Goal: Communication & Community: Answer question/provide support

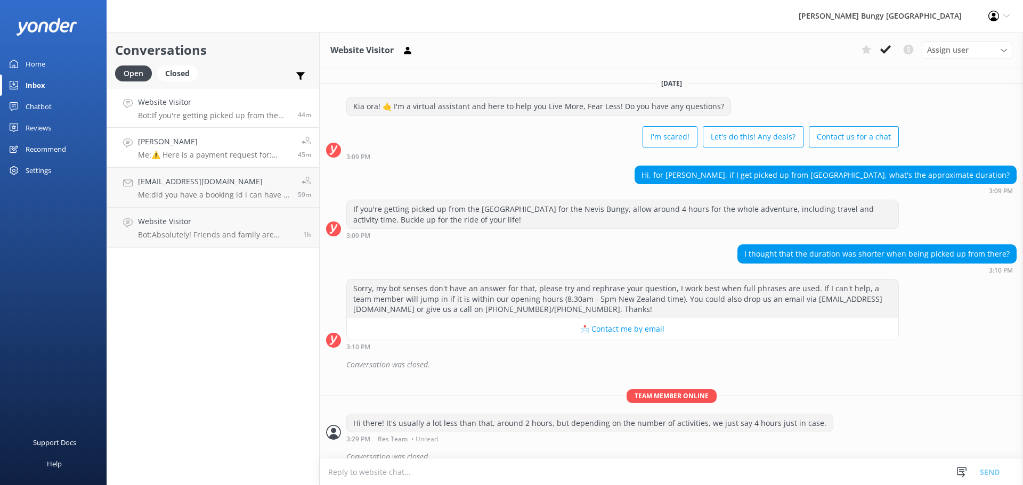
scroll to position [13, 0]
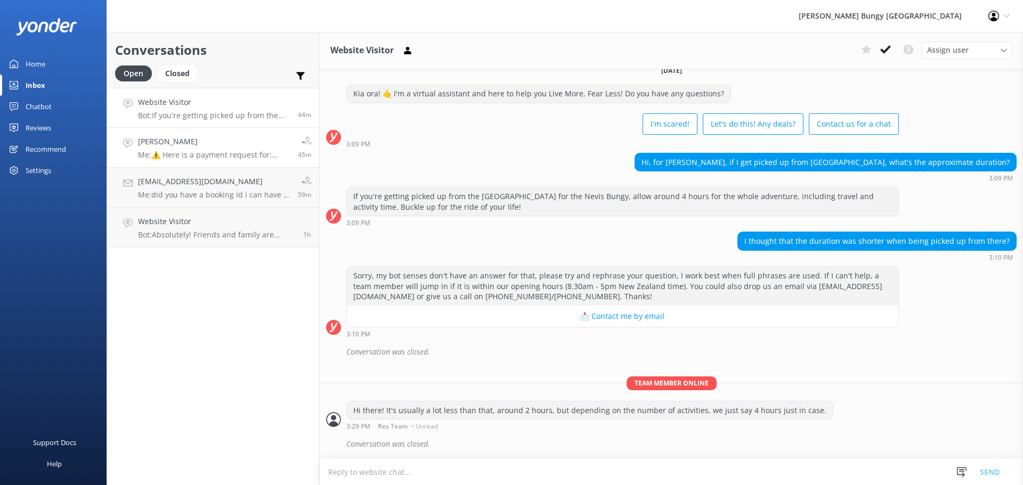
click at [241, 139] on h4 "Josephine Chandra" at bounding box center [214, 142] width 152 height 12
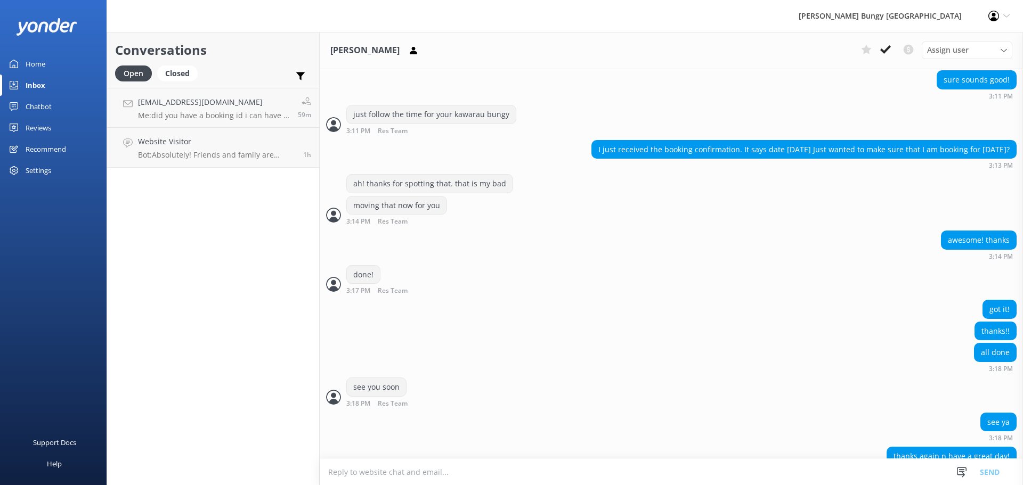
scroll to position [2160, 0]
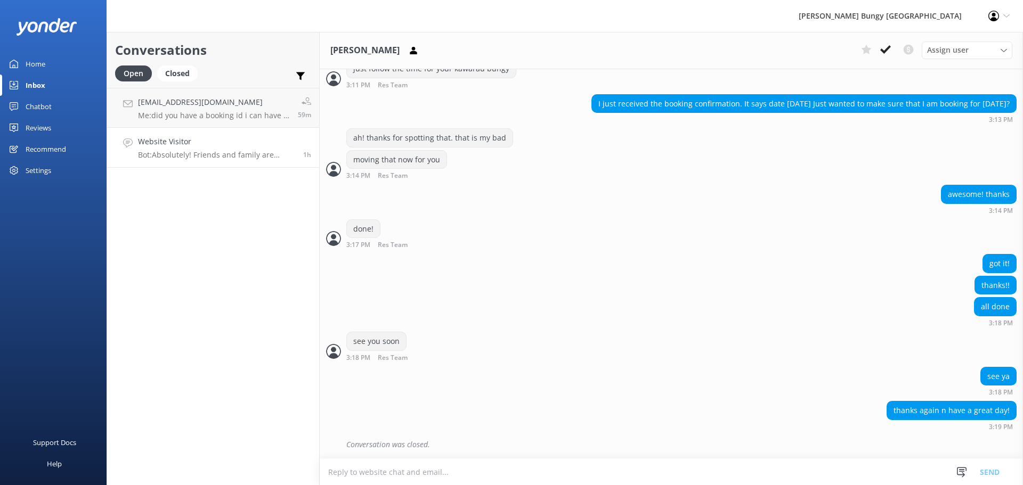
click at [239, 165] on link "Website Visitor Bot: Absolutely! Friends and family are welcome to watch. Just …" at bounding box center [213, 148] width 212 height 40
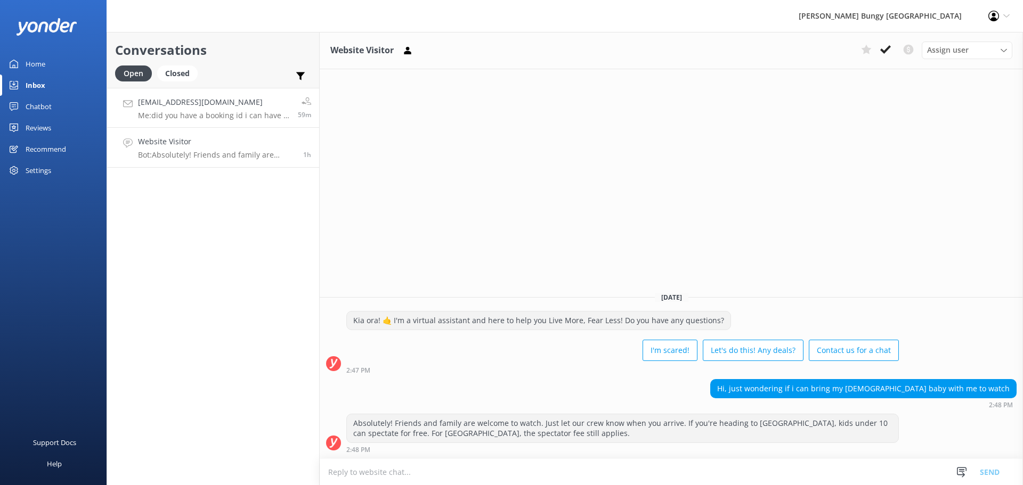
click at [251, 118] on p "Me: did you have a booking id i can have a look at?" at bounding box center [214, 116] width 152 height 10
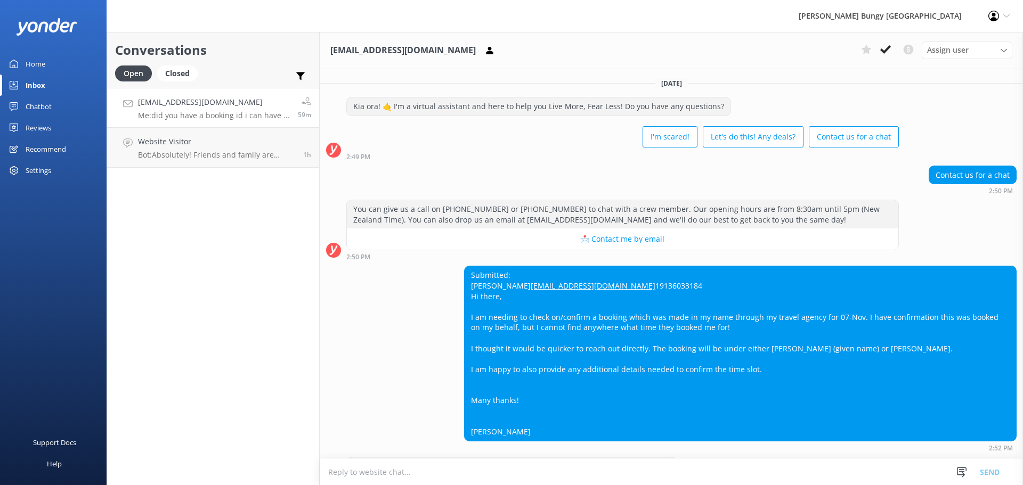
scroll to position [168, 0]
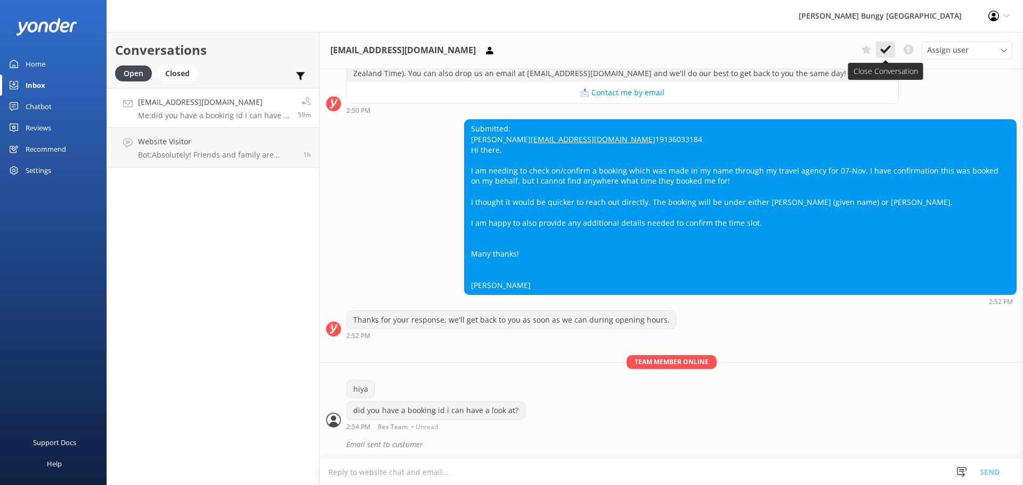
click at [892, 54] on button at bounding box center [885, 50] width 19 height 16
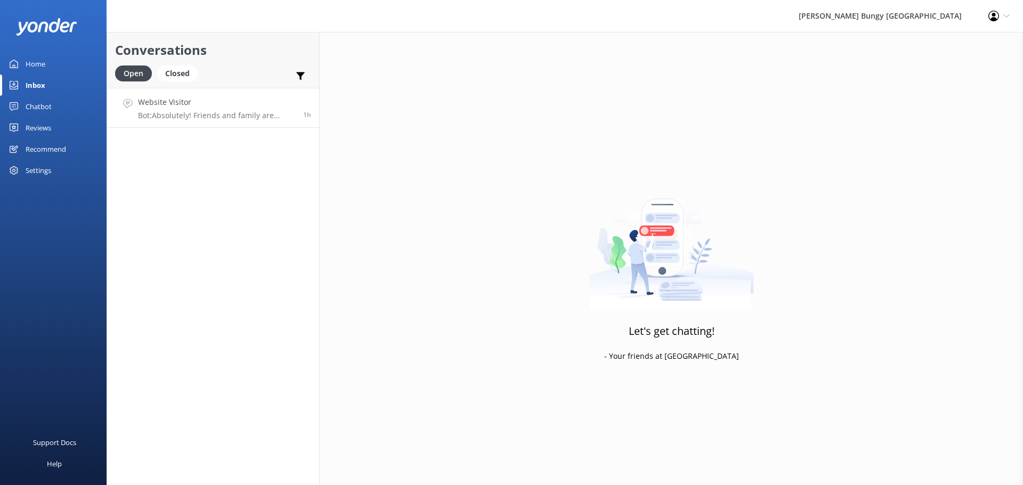
click at [251, 108] on h4 "Website Visitor" at bounding box center [216, 102] width 157 height 12
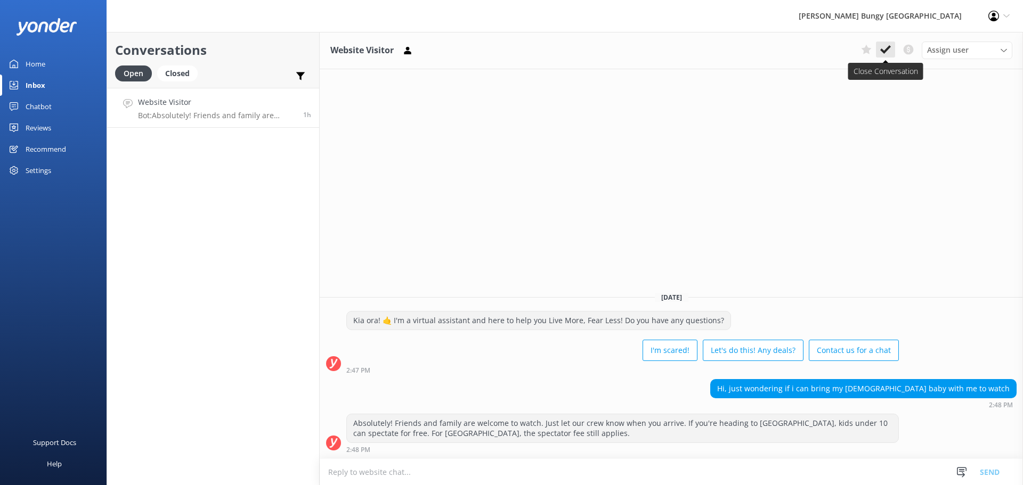
click at [892, 51] on button at bounding box center [885, 50] width 19 height 16
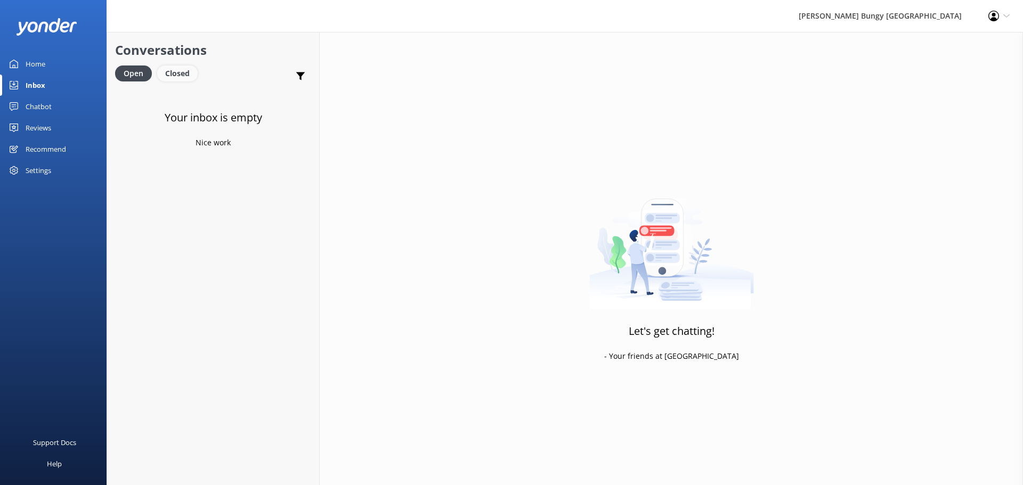
click at [189, 75] on div "Closed" at bounding box center [177, 74] width 40 height 16
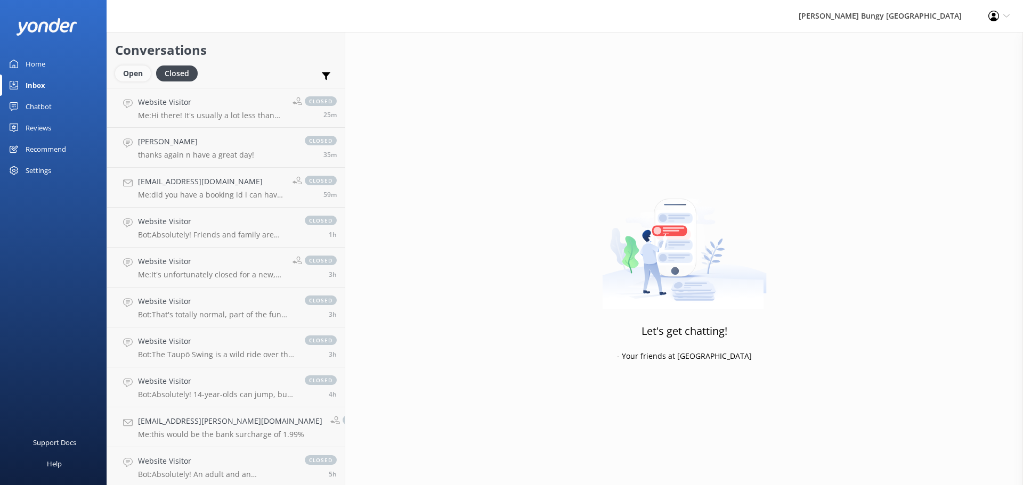
click at [142, 67] on div "Open" at bounding box center [133, 74] width 36 height 16
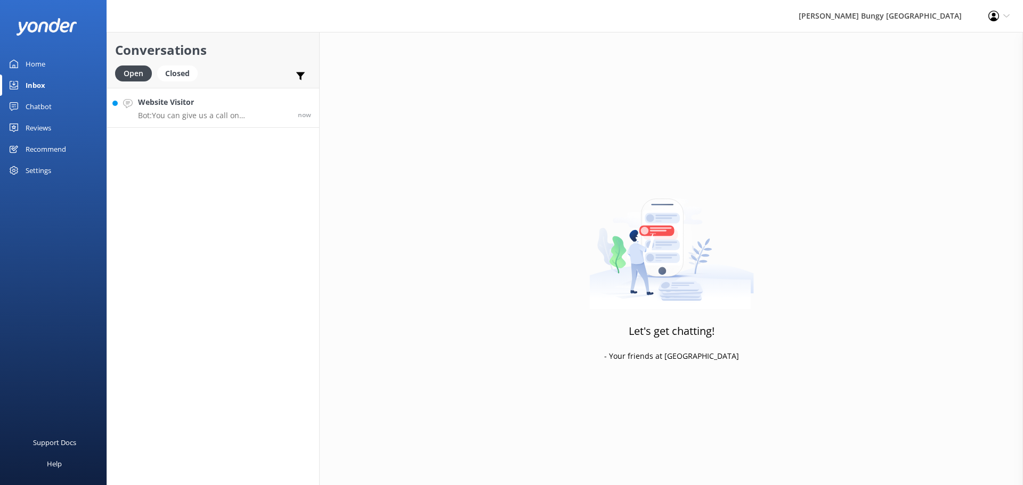
click at [263, 105] on h4 "Website Visitor" at bounding box center [214, 102] width 152 height 12
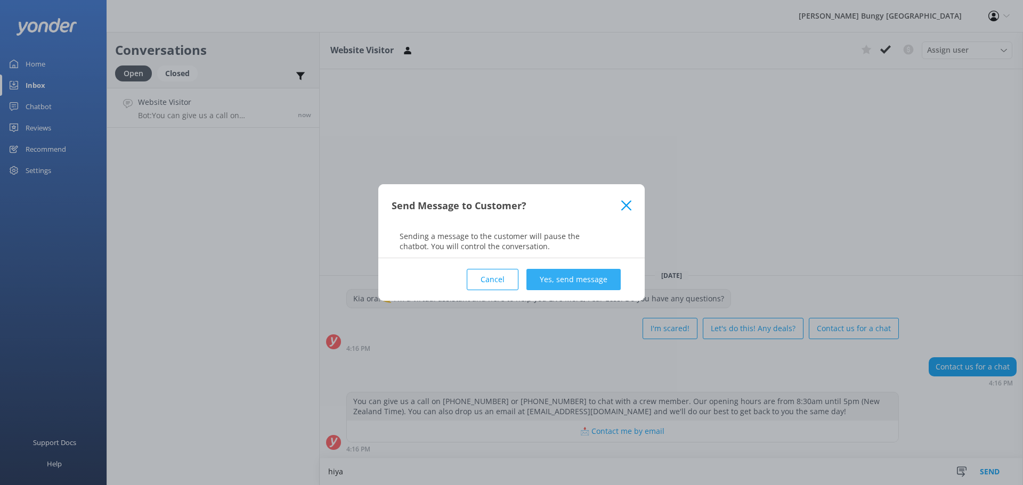
type textarea "hiya"
click at [601, 285] on button "Yes, send message" at bounding box center [573, 279] width 94 height 21
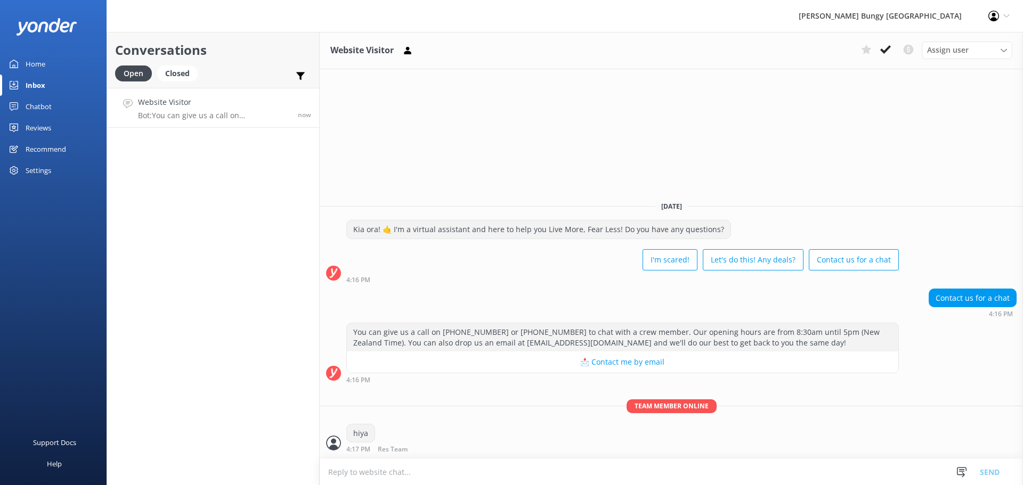
click at [514, 475] on textarea at bounding box center [671, 472] width 703 height 26
type textarea "how can we help?"
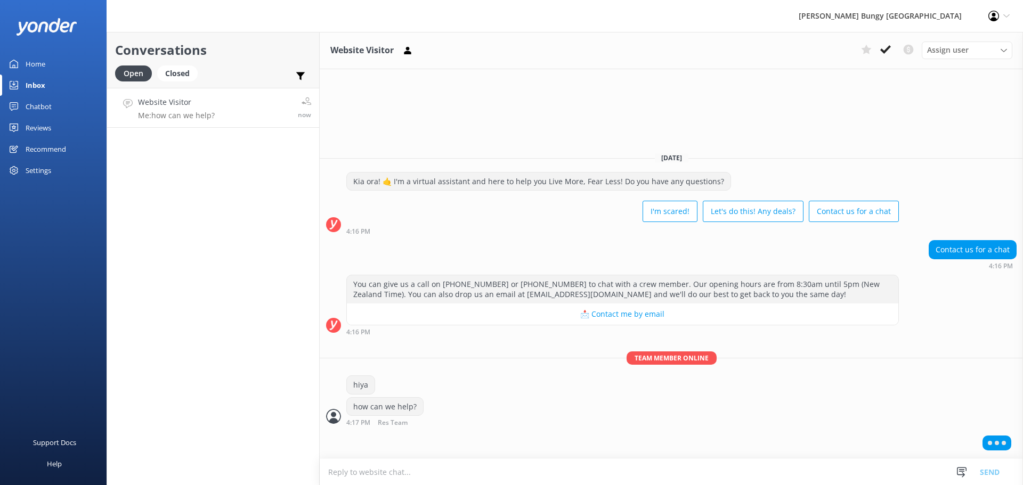
click at [256, 304] on div "Conversations Open Closed Important Converted Assigned to me Unassigned Website…" at bounding box center [213, 258] width 213 height 453
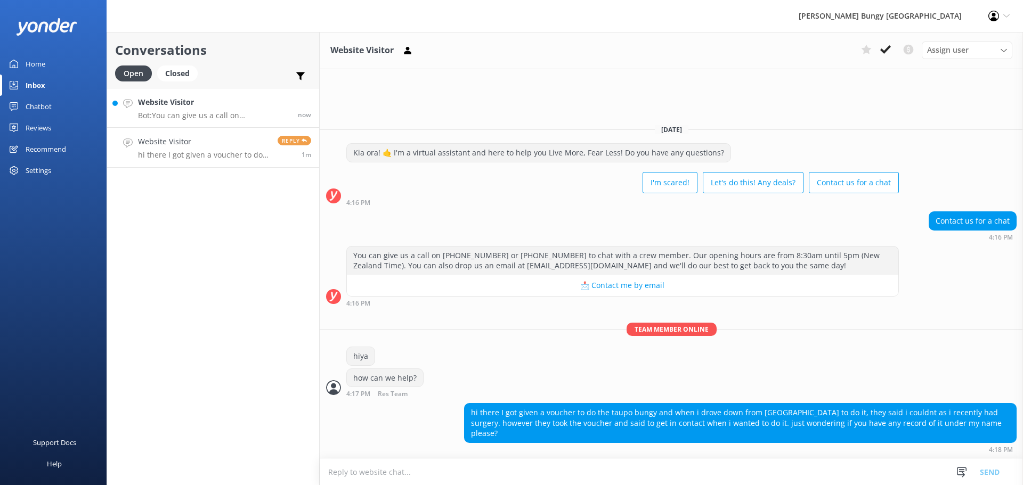
click at [209, 107] on h4 "Website Visitor" at bounding box center [214, 102] width 152 height 12
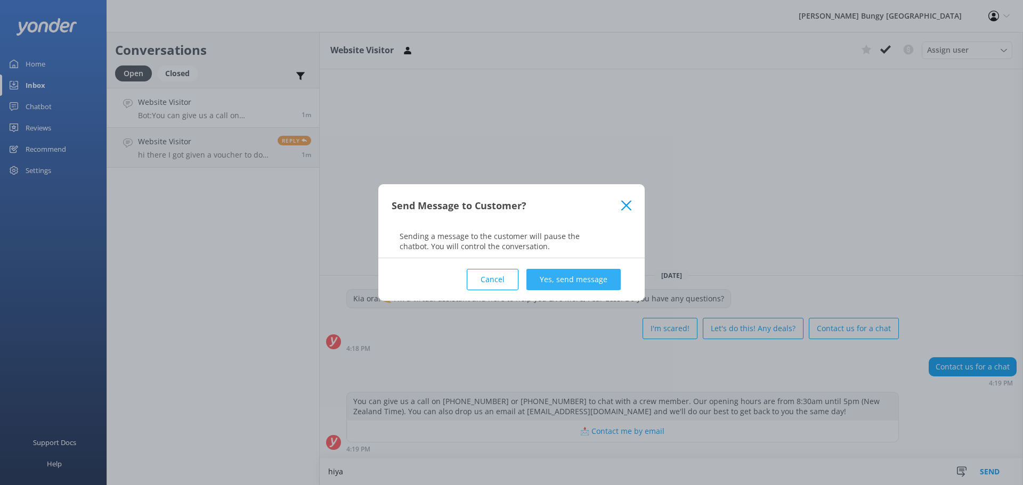
type textarea "hiya"
click at [578, 286] on button "Yes, send message" at bounding box center [573, 279] width 94 height 21
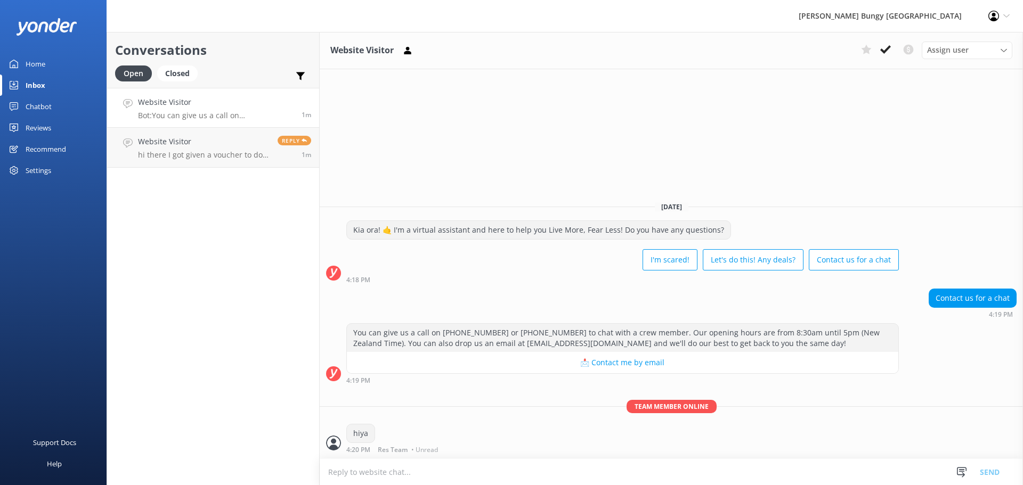
click at [528, 472] on textarea at bounding box center [671, 472] width 703 height 26
type textarea "how can we help?"
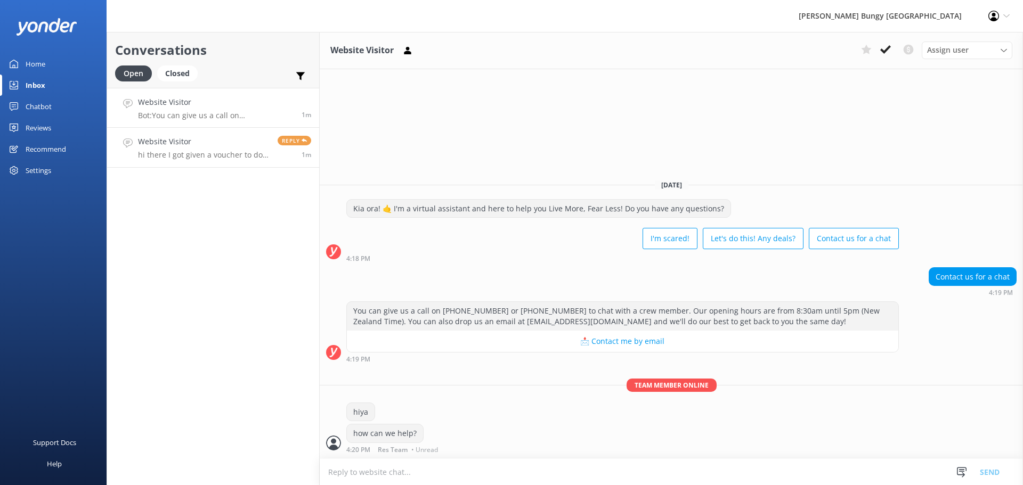
click at [246, 149] on div "Website Visitor hi there I got given a voucher to do the taupo bungy and when i…" at bounding box center [204, 147] width 132 height 23
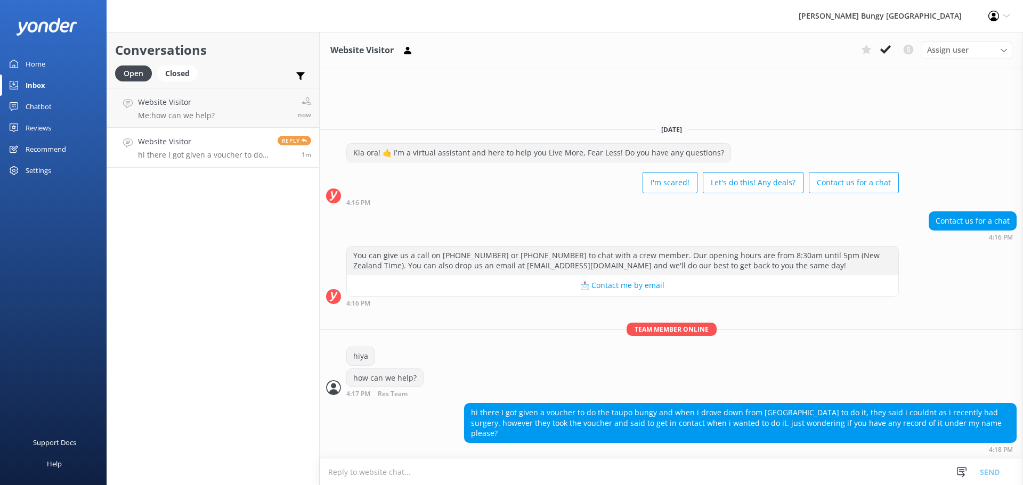
click at [772, 473] on textarea at bounding box center [671, 472] width 703 height 26
type textarea "can i grab your name?"
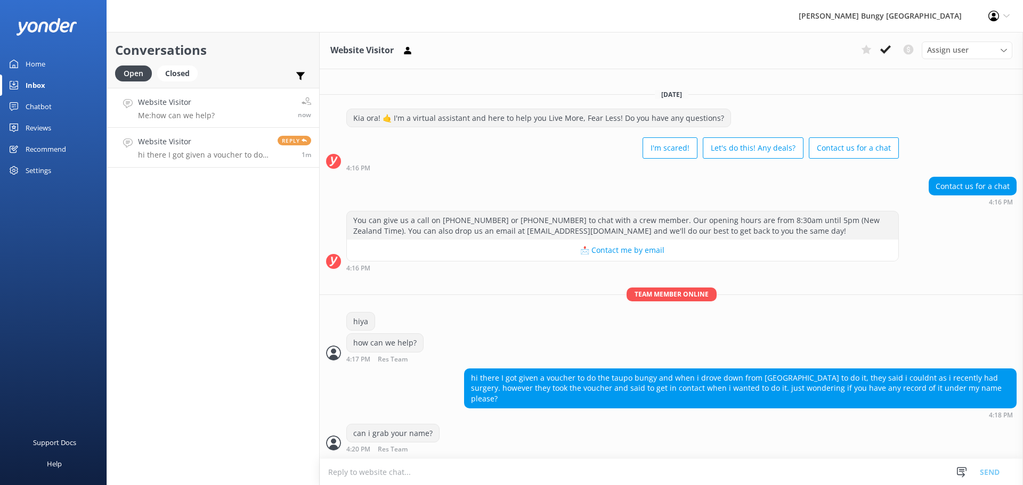
click at [161, 115] on p "Me: how can we help?" at bounding box center [176, 116] width 77 height 10
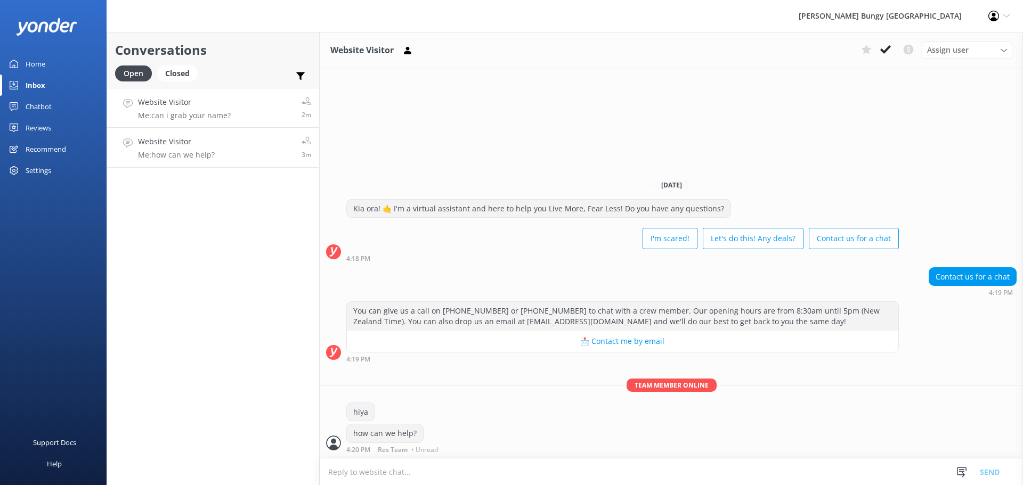
click at [233, 104] on link "Website Visitor Me: can i grab your name? 2m" at bounding box center [213, 108] width 212 height 40
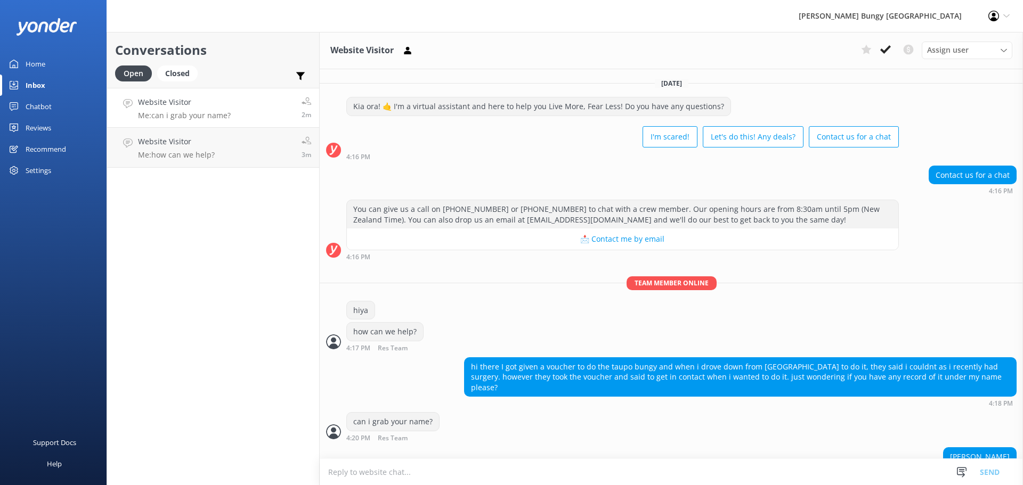
scroll to position [13, 0]
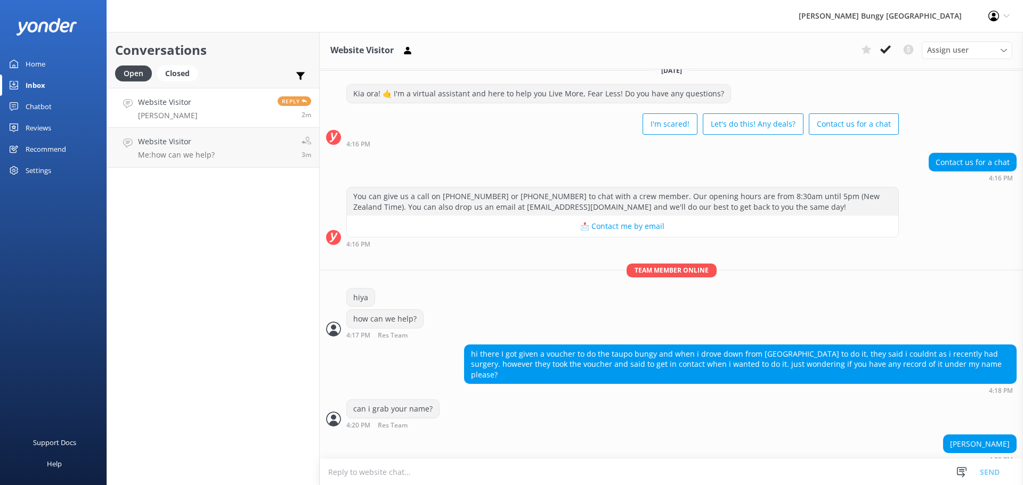
click at [576, 465] on textarea at bounding box center [671, 472] width 703 height 26
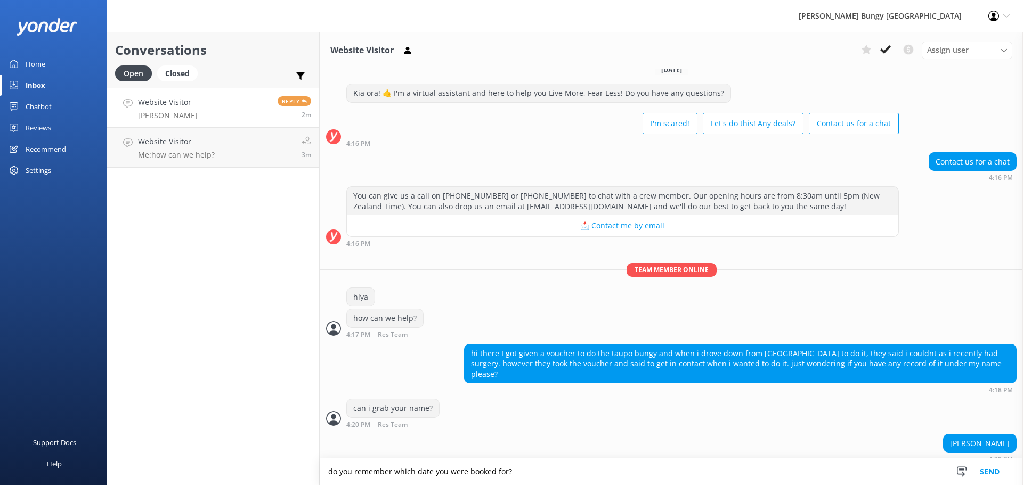
type textarea "do you remember which date you were booked for?"
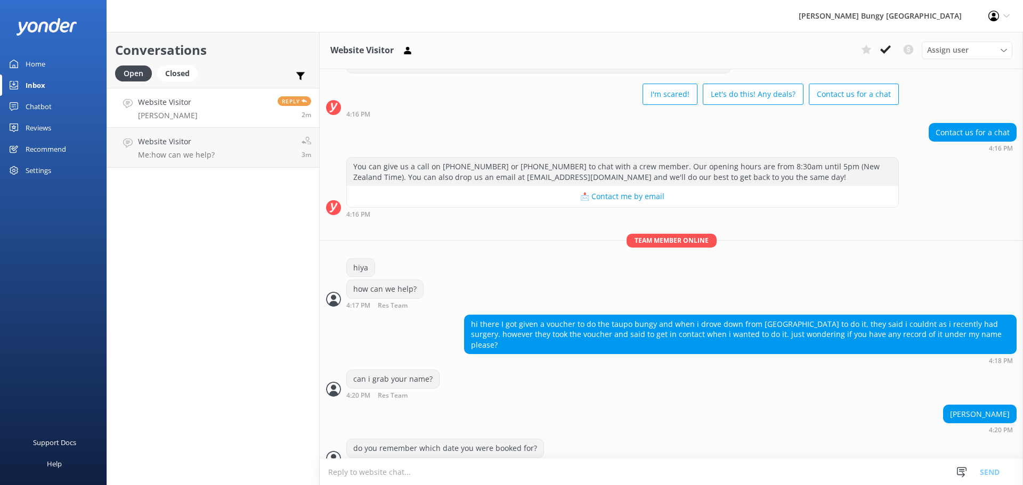
scroll to position [47, 0]
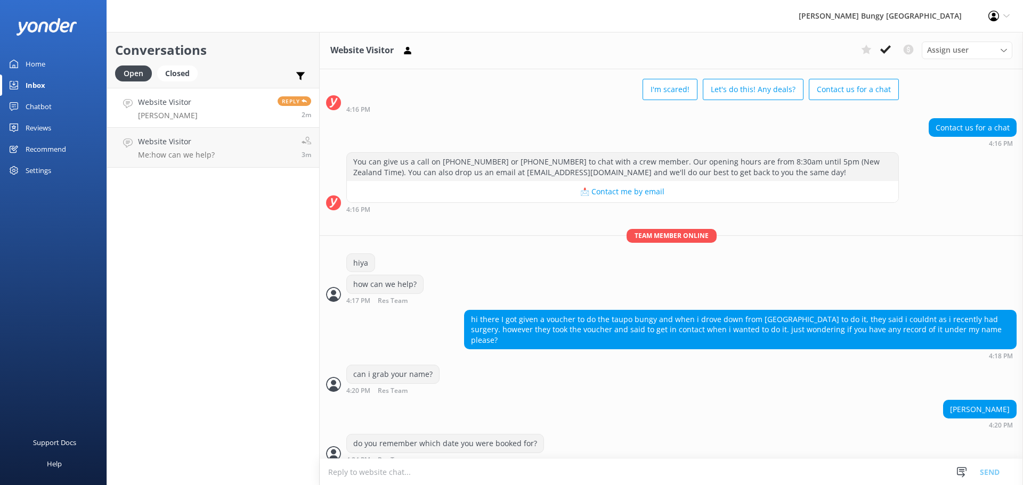
click at [576, 465] on textarea at bounding box center [671, 472] width 703 height 26
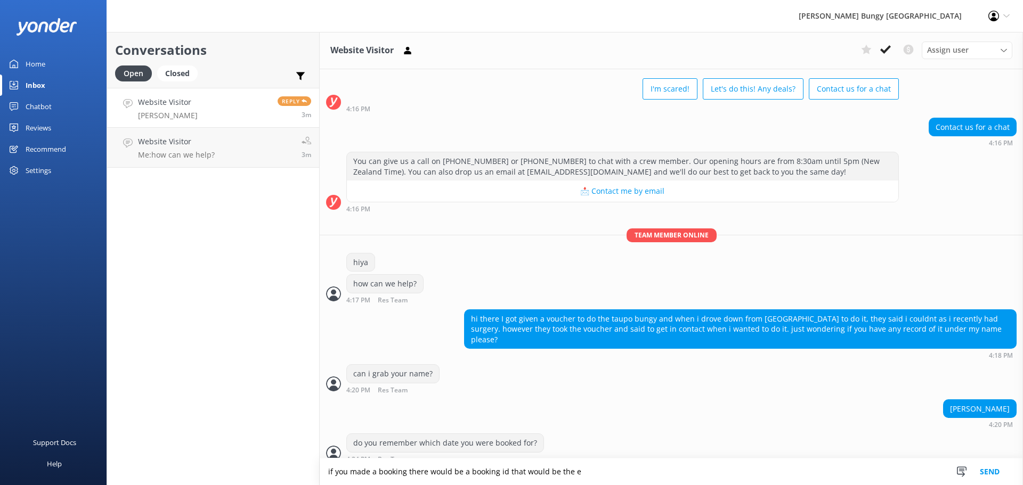
scroll to position [73, 0]
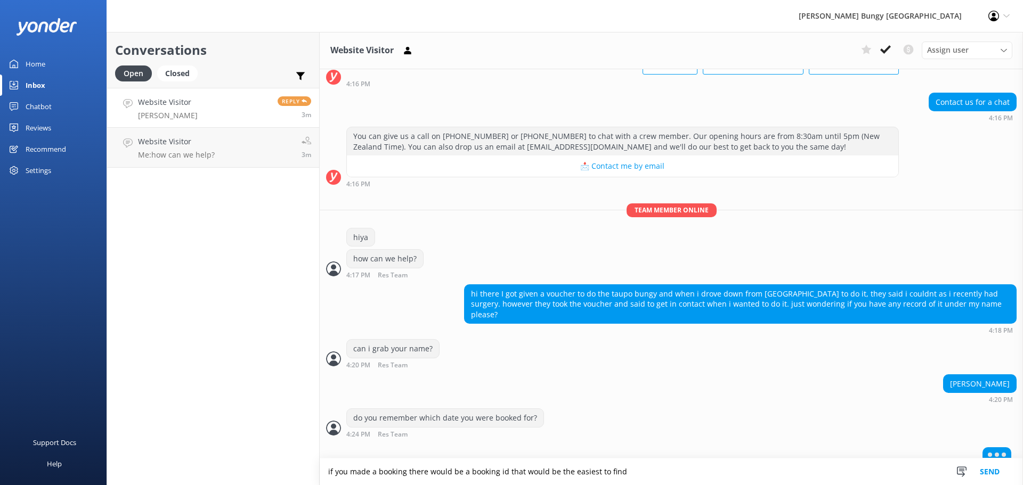
type textarea "if you made a booking there would be a booking id that would be the easiest to …"
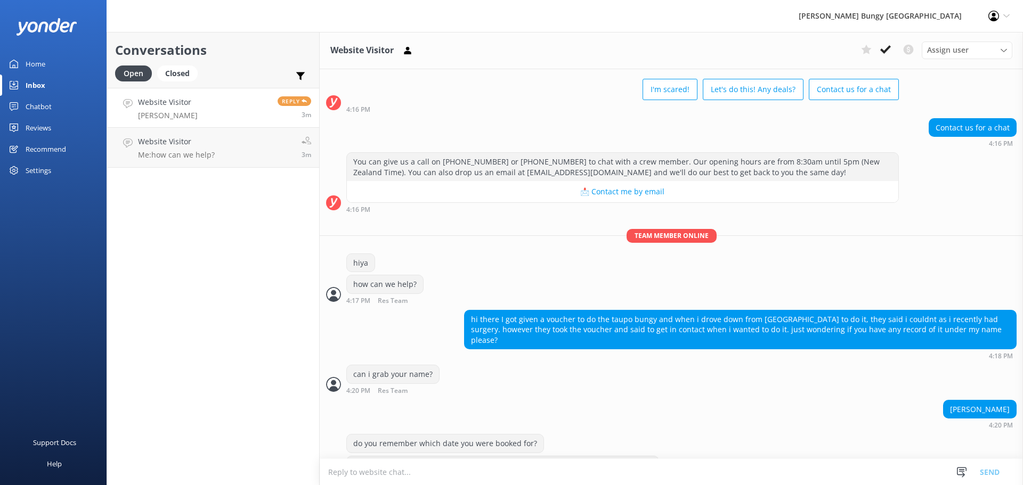
scroll to position [94, 0]
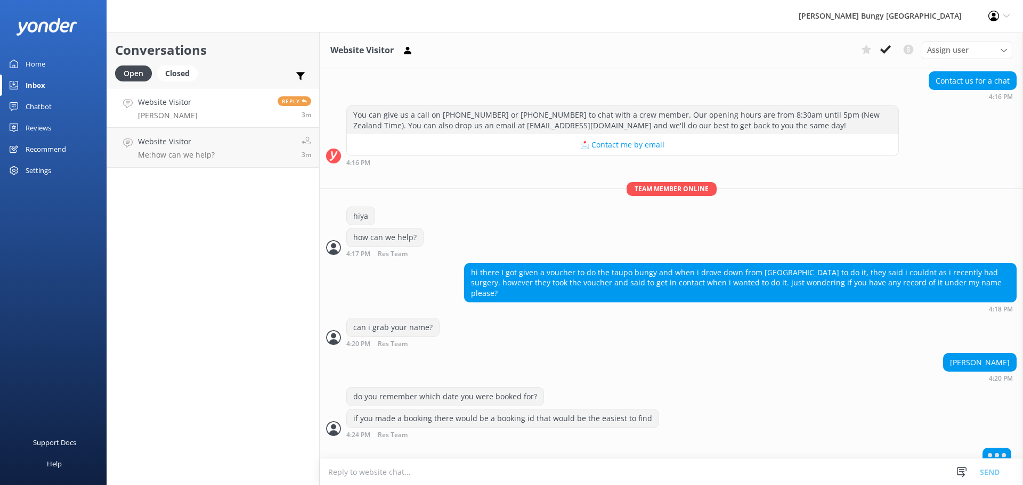
click at [576, 465] on textarea at bounding box center [671, 472] width 703 height 26
click at [177, 148] on div "Website Visitor Me: how can we help?" at bounding box center [176, 147] width 77 height 23
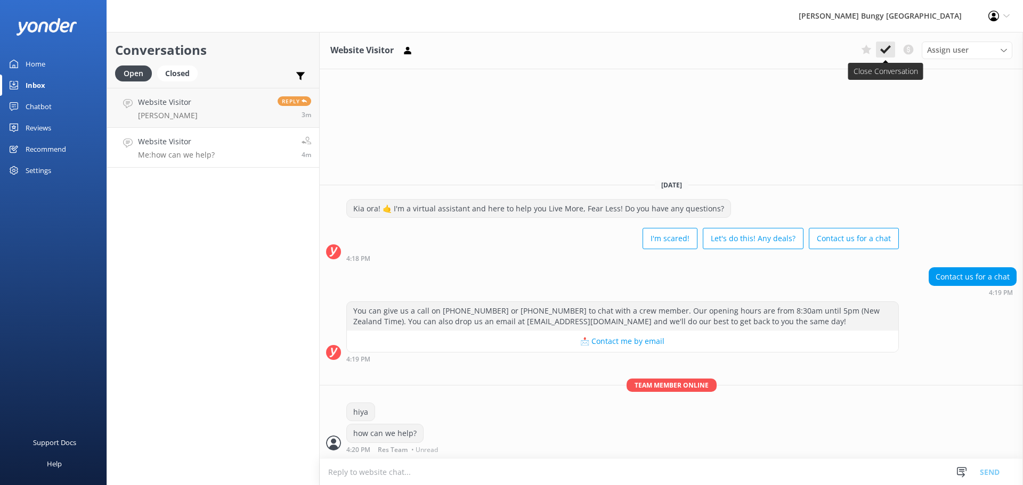
click at [893, 47] on button at bounding box center [885, 50] width 19 height 16
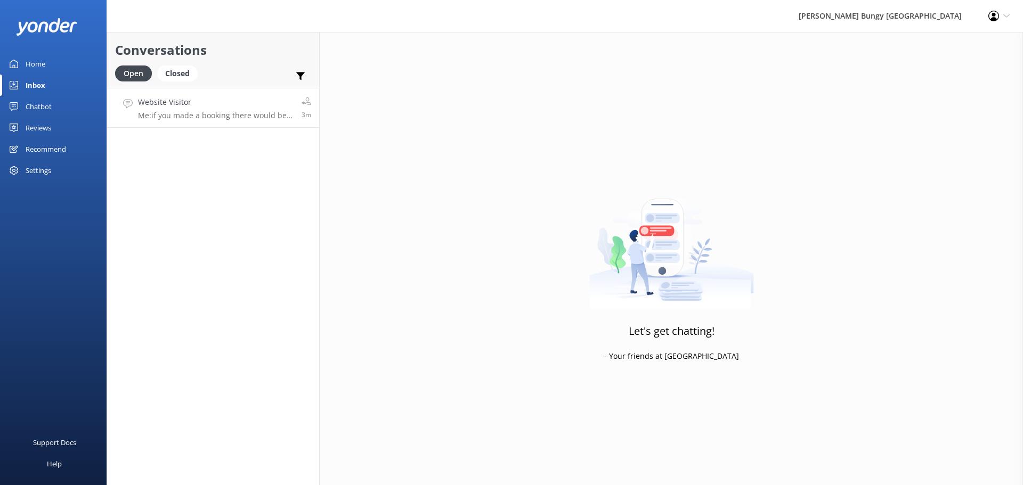
click at [233, 101] on h4 "Website Visitor" at bounding box center [216, 102] width 156 height 12
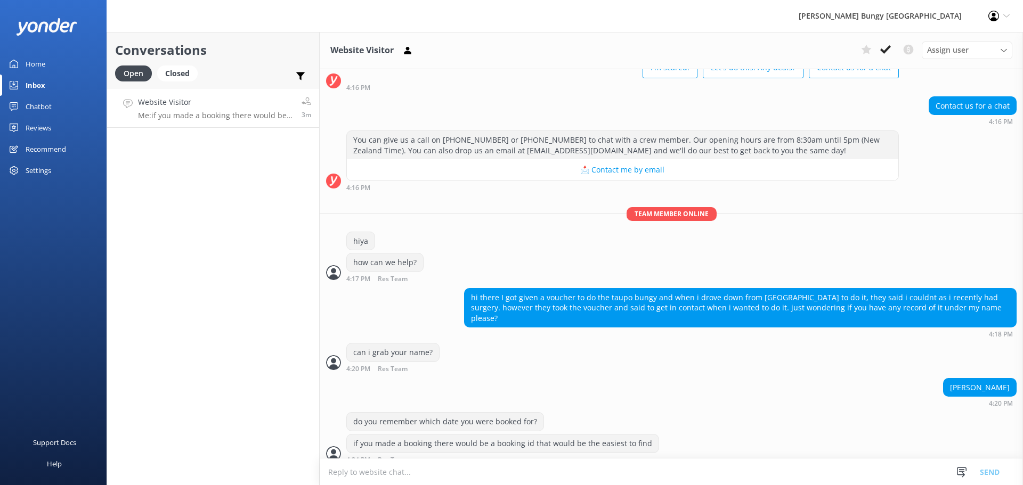
scroll to position [94, 0]
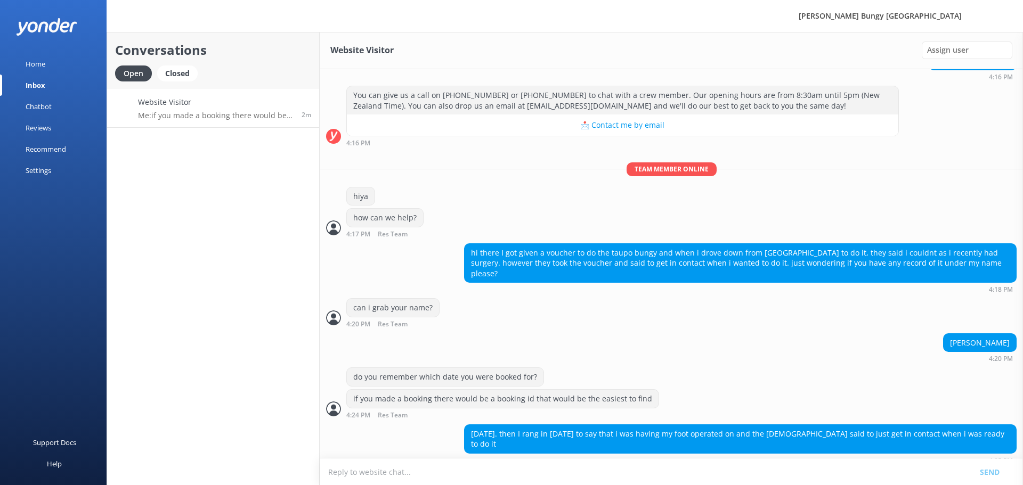
scroll to position [139, 0]
click at [529, 411] on div "4:24 PM Res Team Read" at bounding box center [502, 415] width 313 height 8
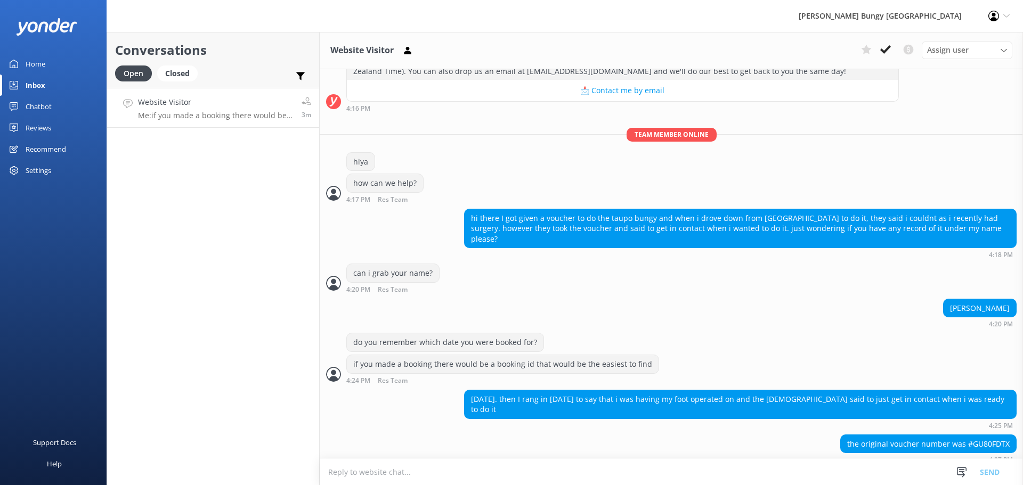
click at [799, 465] on textarea at bounding box center [671, 472] width 703 height 26
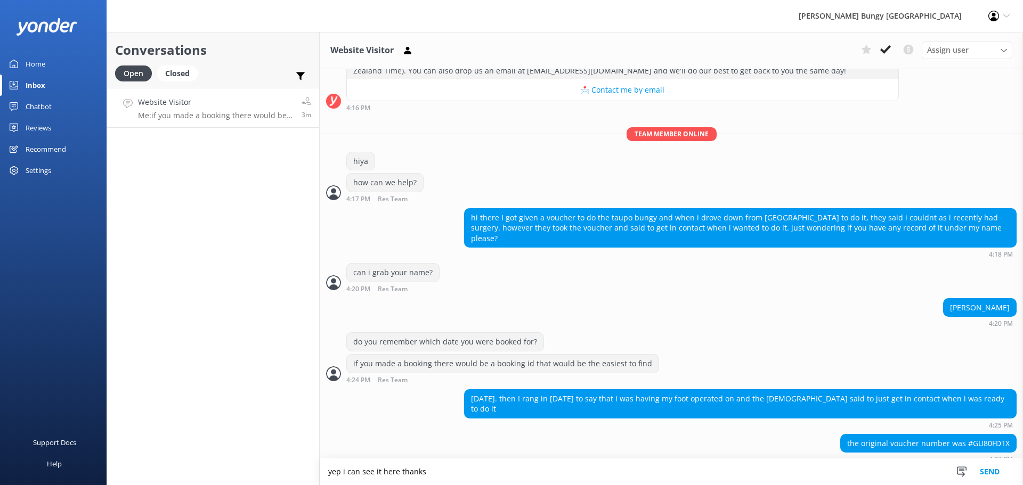
type textarea "yep i can see it here thanks"
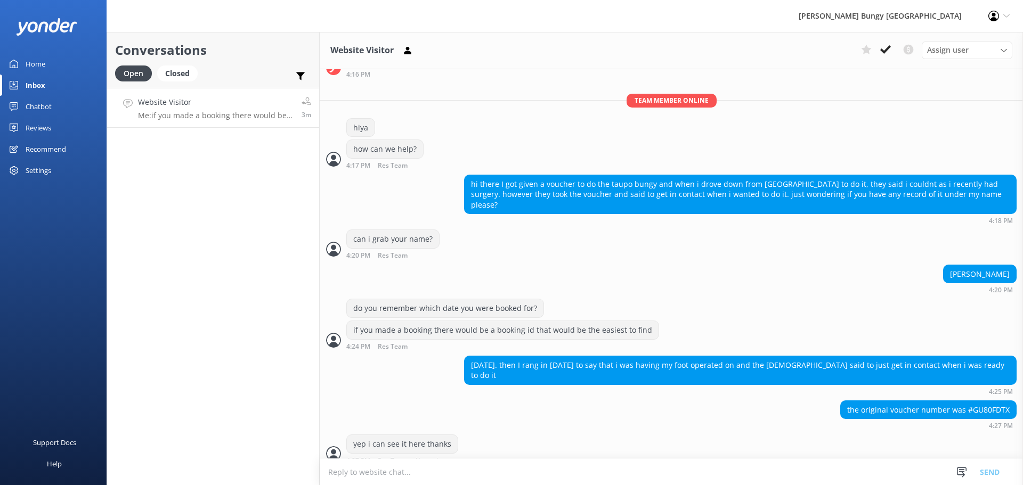
scroll to position [183, 0]
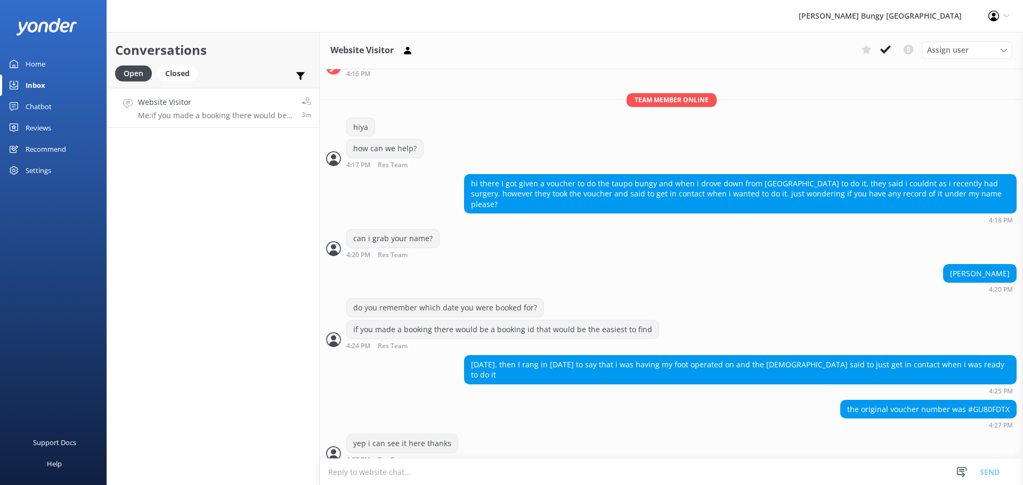
click at [808, 469] on textarea at bounding box center [671, 472] width 703 height 26
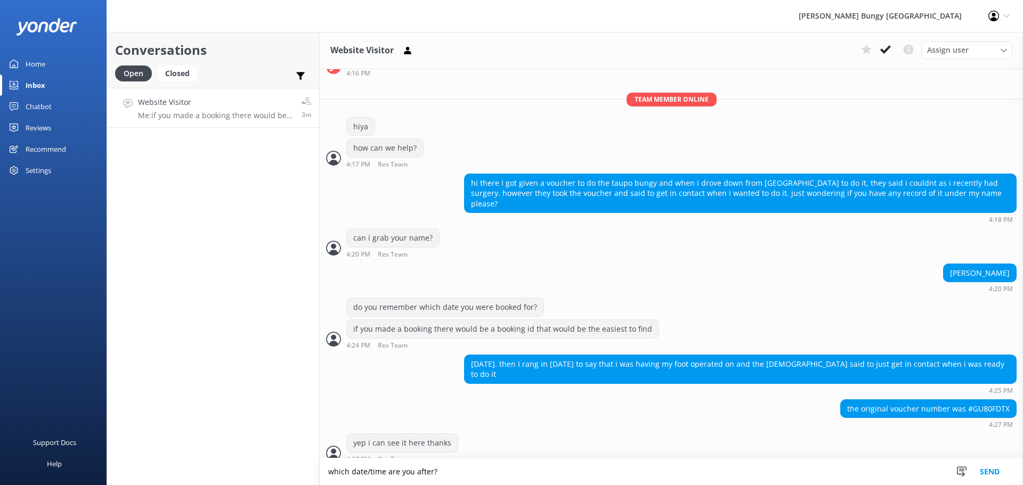
type textarea "which date/time are you after?"
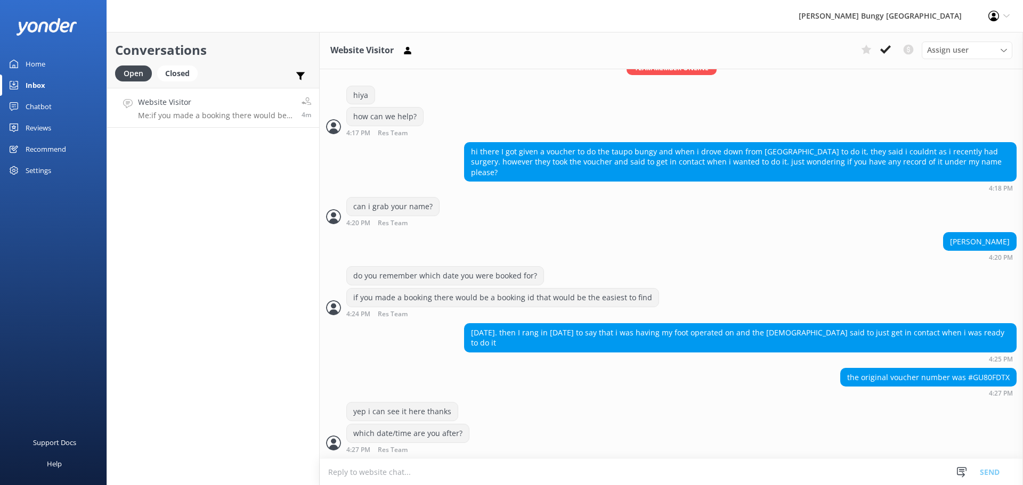
scroll to position [205, 0]
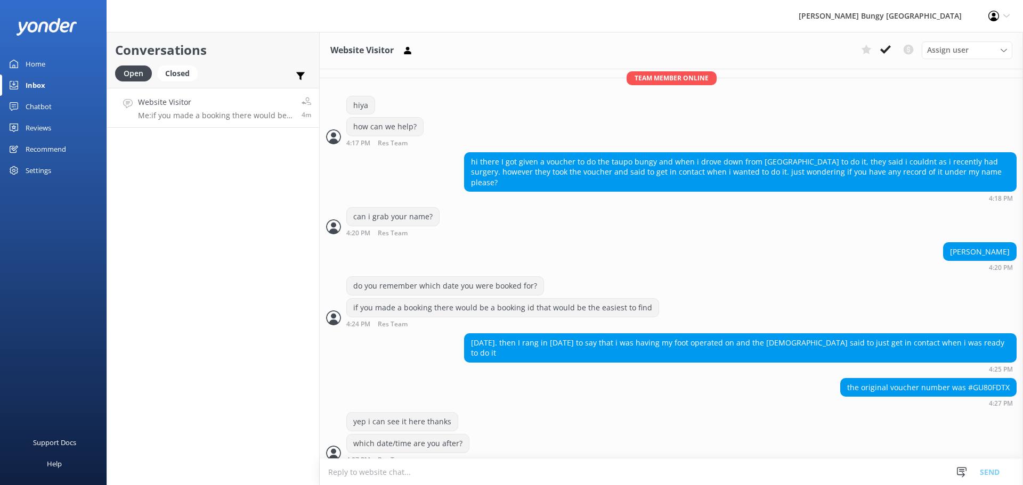
click at [160, 147] on div "Conversations Open Closed Important Converted Assigned to me Unassigned Website…" at bounding box center [213, 258] width 213 height 453
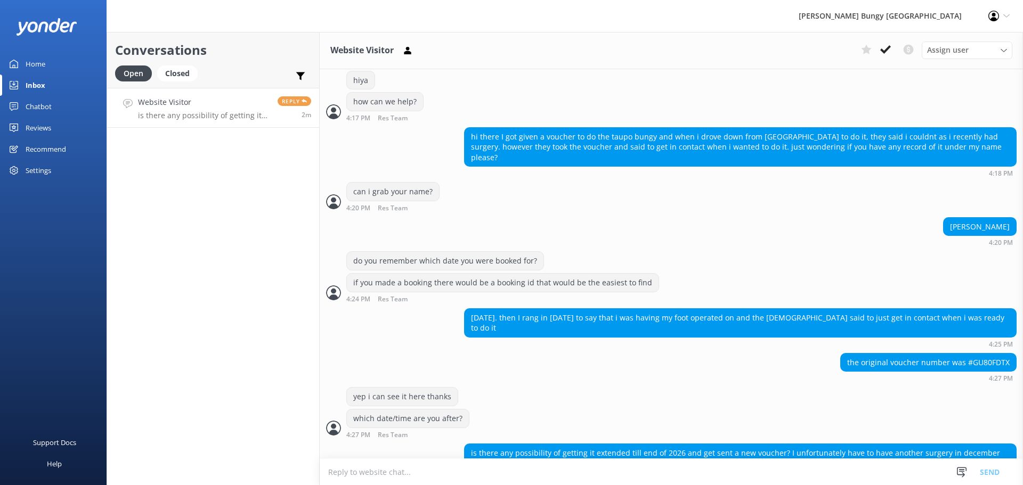
scroll to position [250, 0]
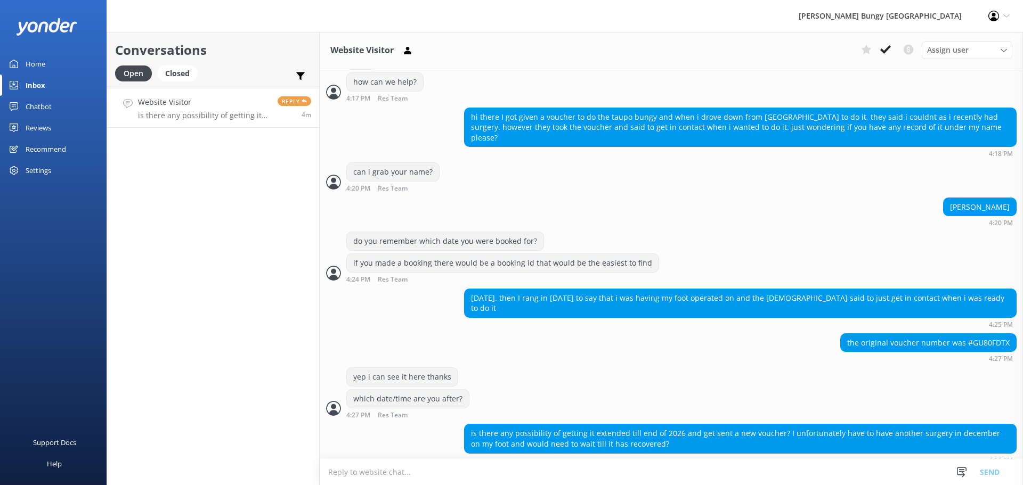
click at [202, 407] on div "Conversations Open Closed Important Converted Assigned to me Unassigned Website…" at bounding box center [213, 258] width 213 height 453
click at [226, 186] on div "Conversations Open Closed Important Converted Assigned to me Unassigned Website…" at bounding box center [213, 258] width 213 height 453
drag, startPoint x: 443, startPoint y: 472, endPoint x: 437, endPoint y: 468, distance: 6.7
click at [441, 471] on textarea at bounding box center [671, 472] width 703 height 26
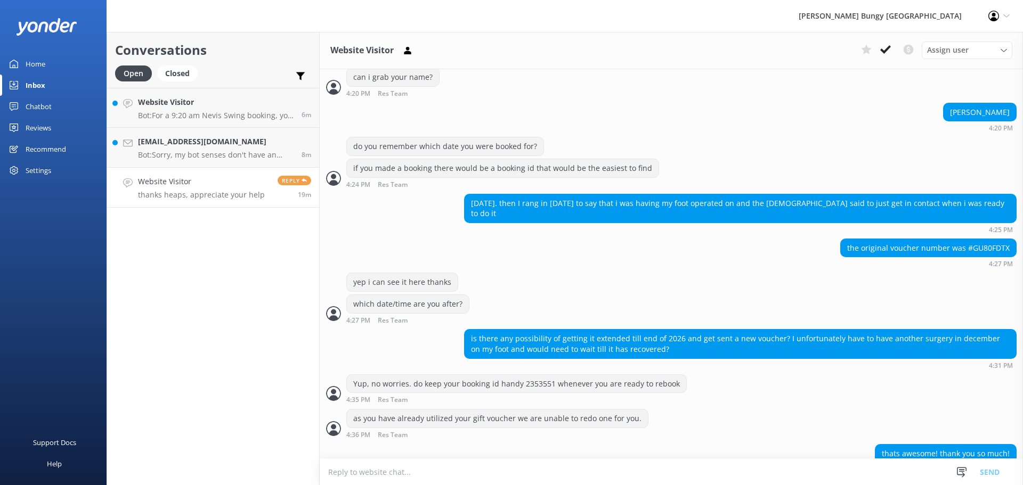
scroll to position [445, 0]
